Goal: Complete application form

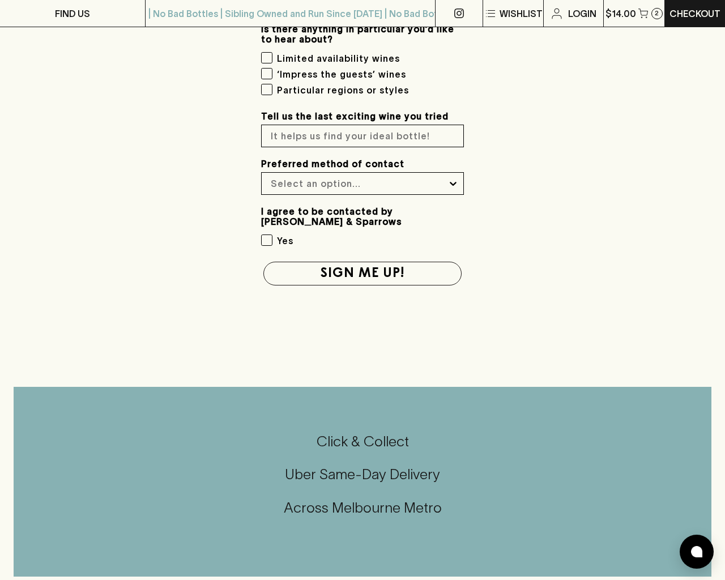
scroll to position [1455, 0]
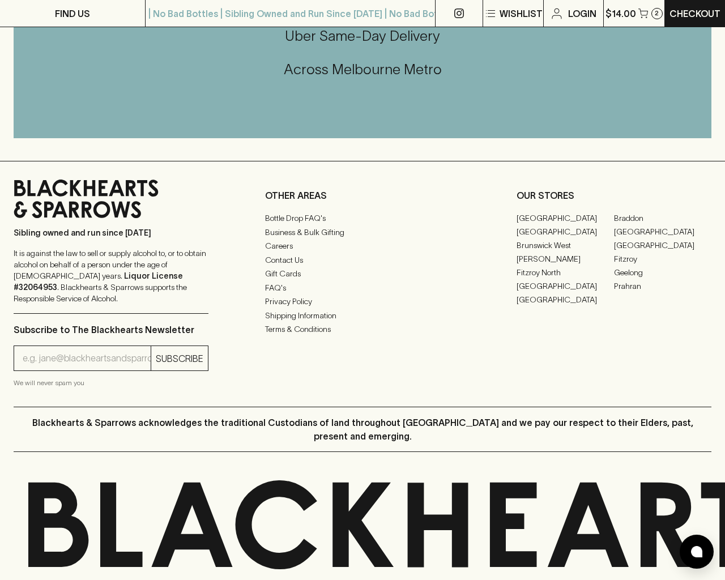
type input "e"
type input "[EMAIL_ADDRESS]"
type input "[PHONE_NUMBER]"
type input "e"
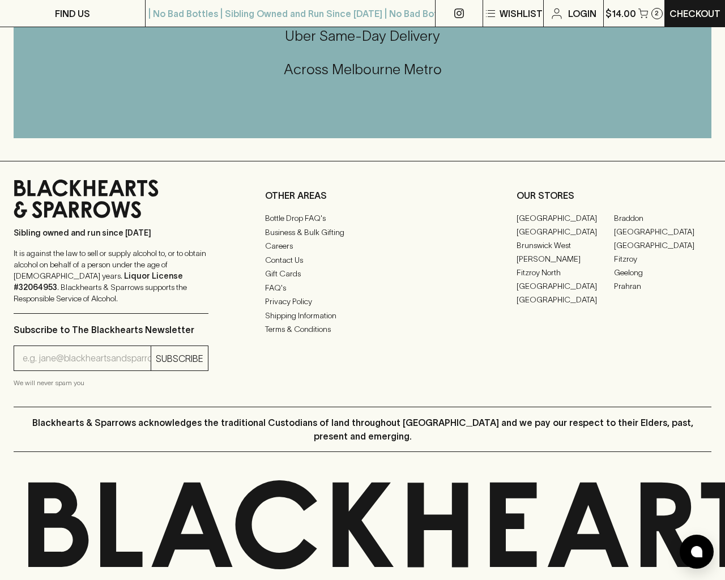
type input "Email"
type input "[EMAIL_ADDRESS]"
type input "1"
type input "e"
checkbox input "true"
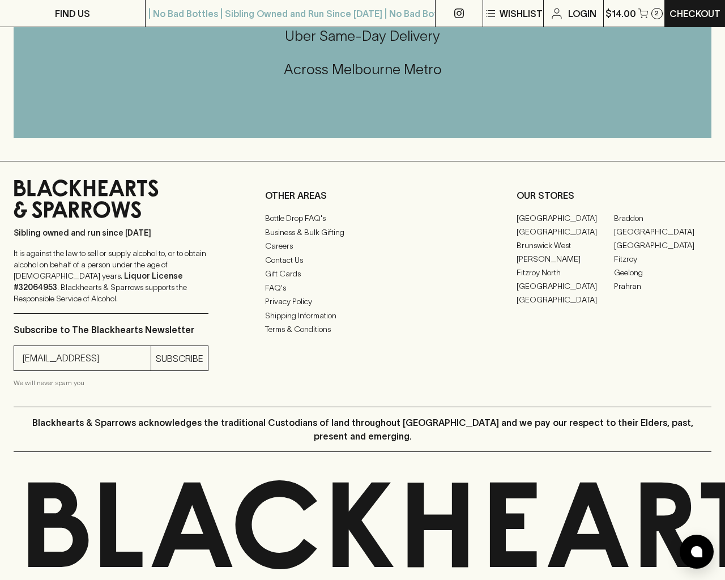
checkbox input "true"
